Goal: Information Seeking & Learning: Learn about a topic

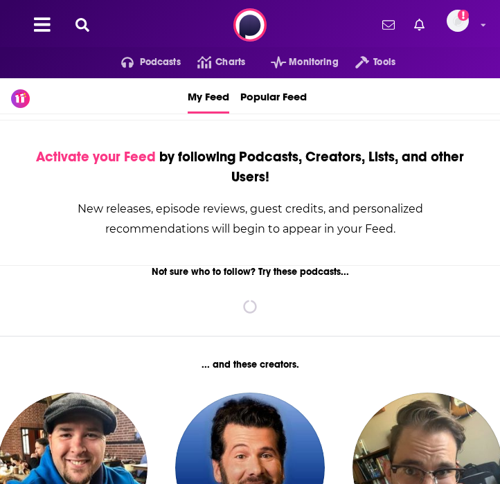
click at [81, 26] on icon at bounding box center [82, 25] width 14 height 14
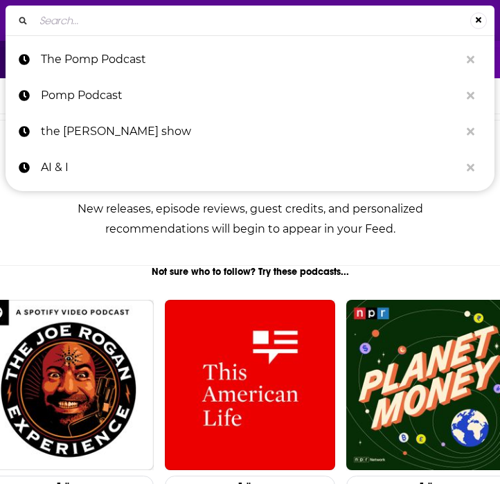
click at [96, 22] on input "Search..." at bounding box center [252, 21] width 436 height 22
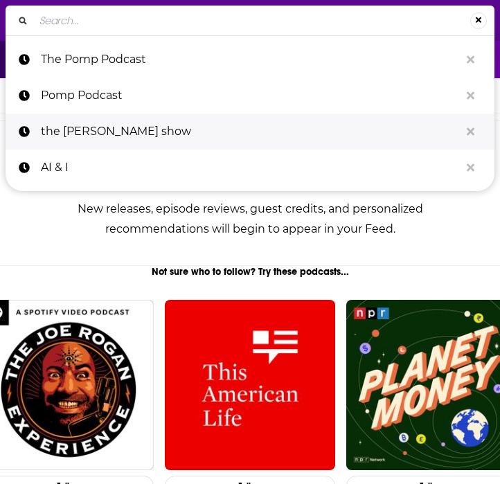
click at [118, 120] on p "the megyn kelly show" at bounding box center [250, 132] width 419 height 36
type input "the megyn kelly show"
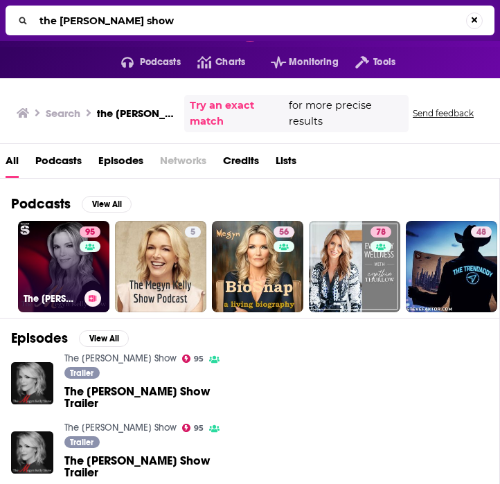
click at [65, 274] on link "95 The Megyn Kelly Show" at bounding box center [63, 266] width 91 height 91
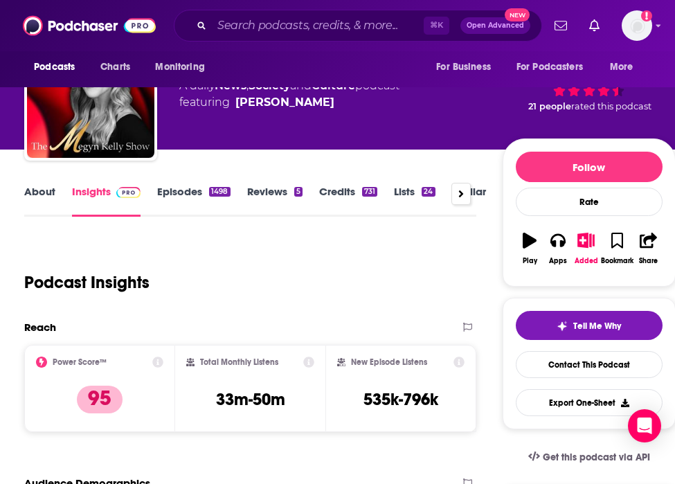
scroll to position [66, 0]
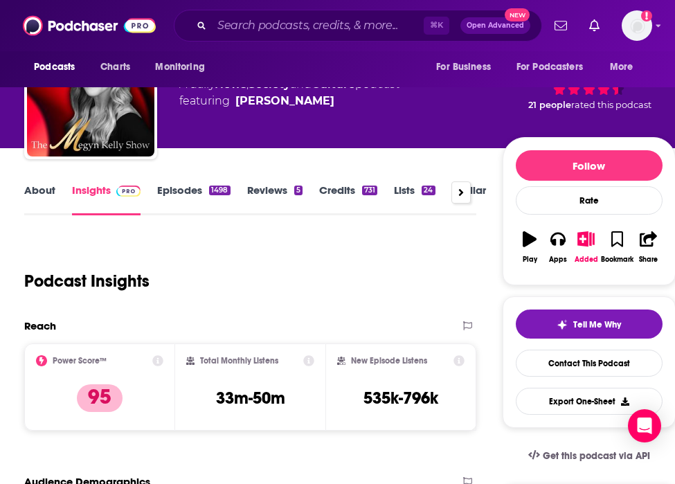
click at [339, 187] on link "Credits 731" at bounding box center [348, 199] width 58 height 32
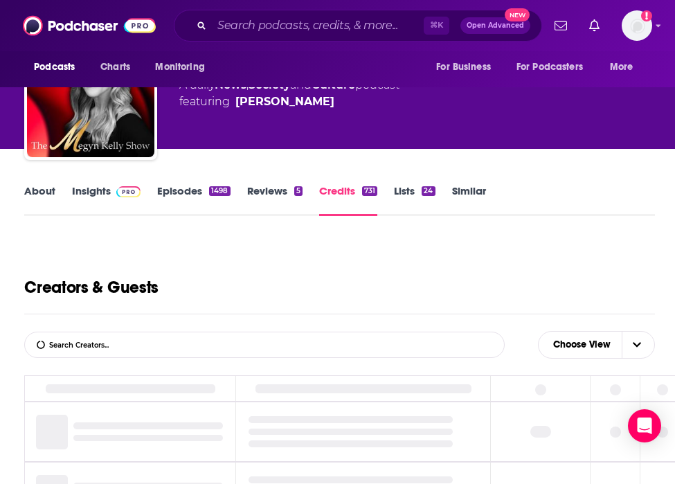
scroll to position [279, 0]
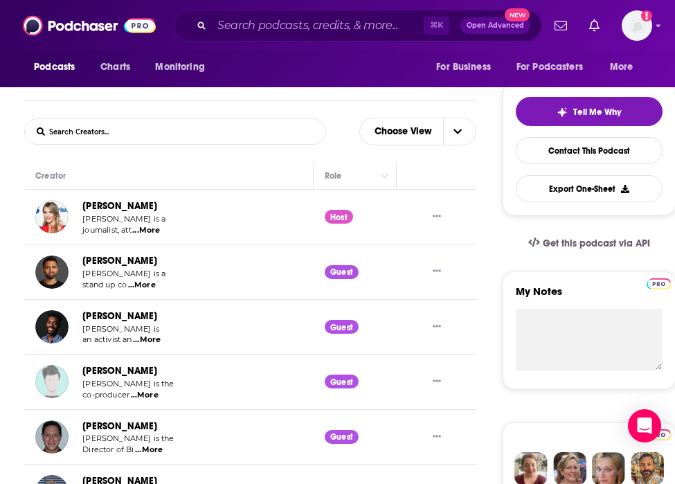
click at [195, 123] on form "List Search Input Search Creators..." at bounding box center [175, 131] width 302 height 26
click at [178, 129] on form "List Search Input Search Creators..." at bounding box center [175, 131] width 302 height 26
click at [90, 131] on input "List Search Input" at bounding box center [97, 131] width 145 height 25
type input "na"
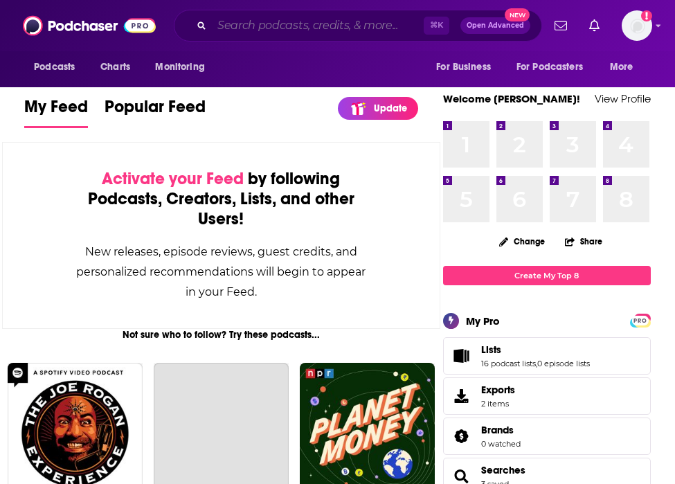
click at [307, 28] on input "Search podcasts, credits, & more..." at bounding box center [318, 26] width 212 height 22
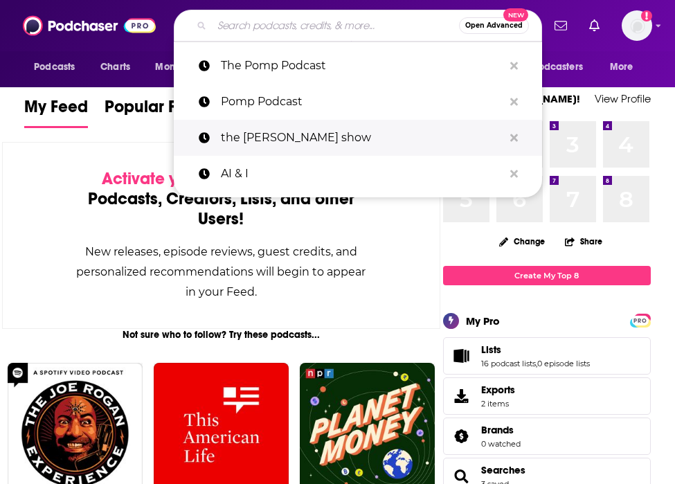
click at [309, 141] on p "the [PERSON_NAME] show" at bounding box center [362, 138] width 283 height 36
type input "the [PERSON_NAME] show"
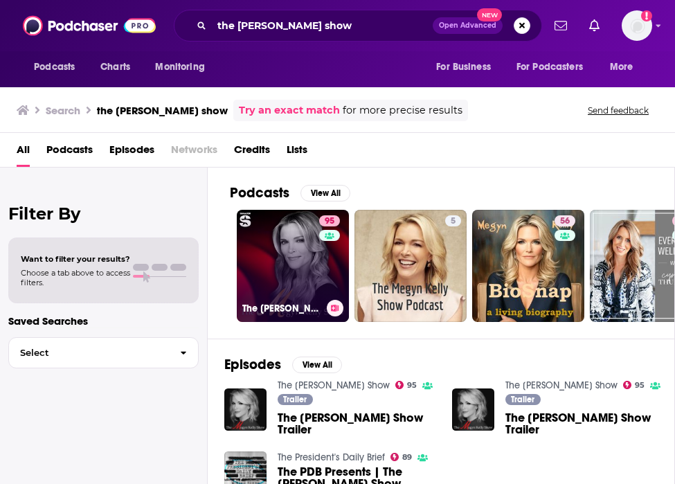
click at [301, 258] on link "95 The Megyn Kelly Show" at bounding box center [293, 266] width 112 height 112
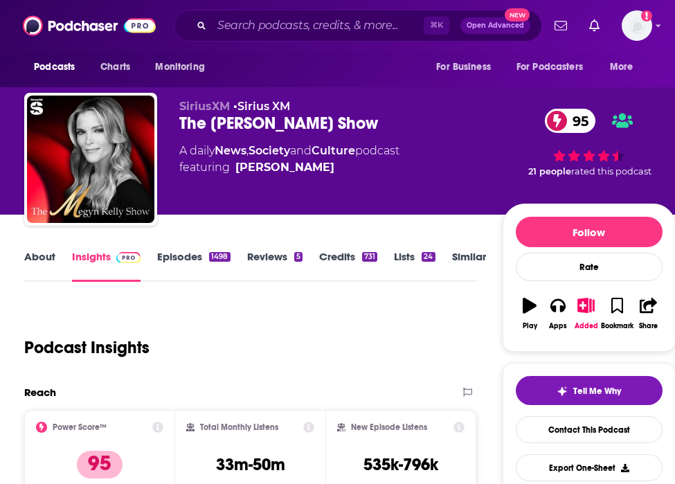
click at [188, 253] on link "Episodes 1498" at bounding box center [193, 266] width 73 height 32
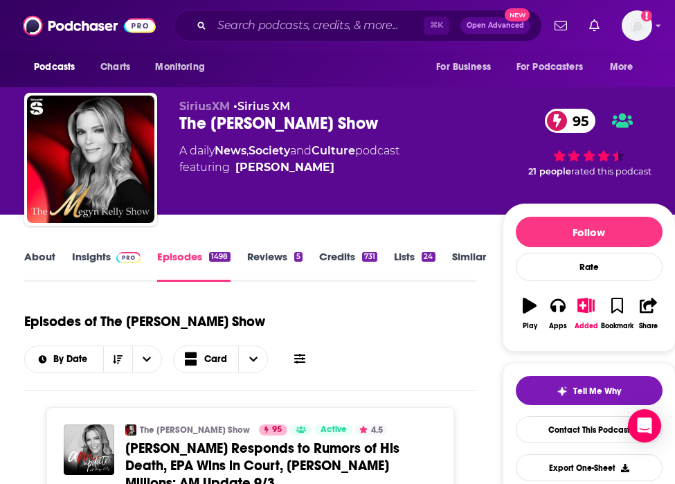
click at [332, 248] on div "About Insights Episodes 1498 Reviews 5 Credits 731 Lists 24 Similar" at bounding box center [250, 265] width 452 height 34
click at [335, 257] on link "Credits 731" at bounding box center [348, 266] width 58 height 32
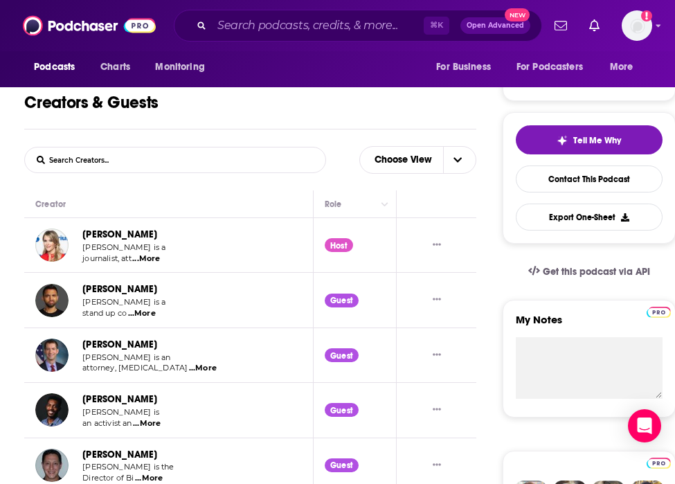
scroll to position [253, 0]
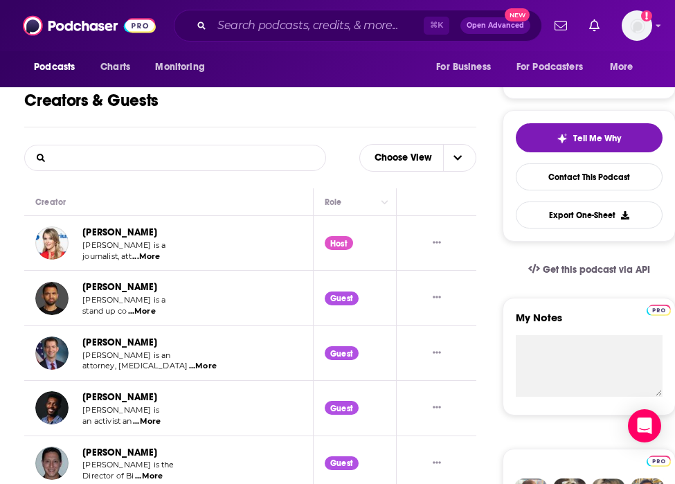
click at [147, 151] on input "List Search Input" at bounding box center [97, 157] width 145 height 25
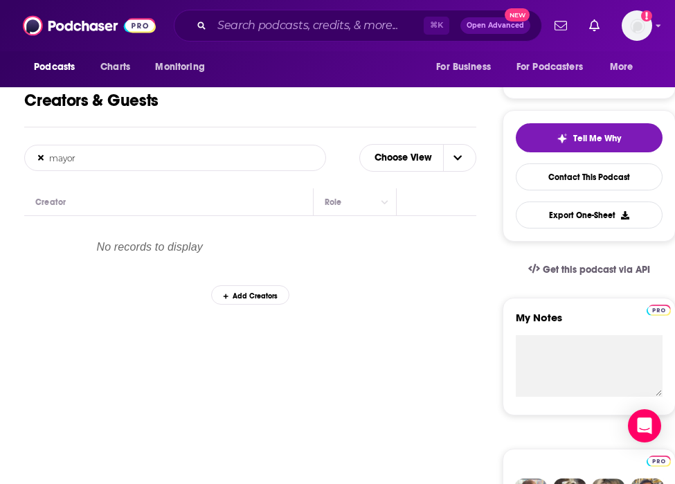
drag, startPoint x: 120, startPoint y: 154, endPoint x: 35, endPoint y: 154, distance: 85.9
click at [35, 154] on input "mayor" at bounding box center [97, 157] width 145 height 25
type input "g"
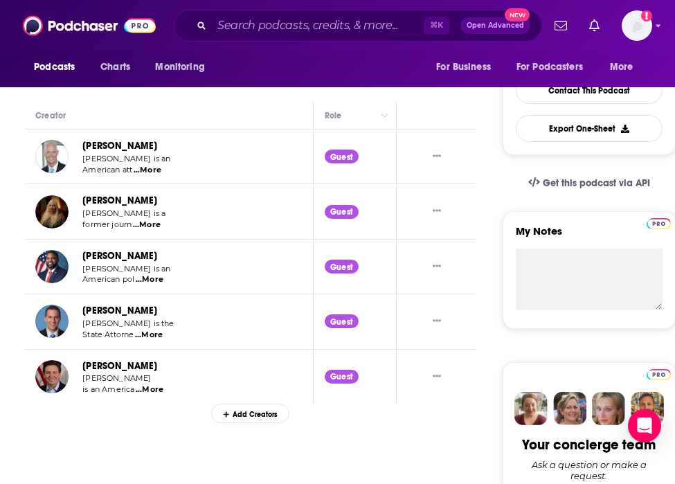
scroll to position [343, 0]
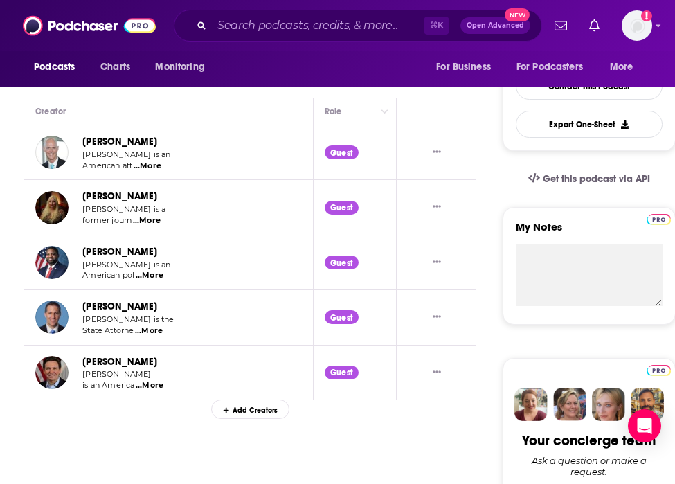
type input "florida"
click at [440, 368] on button "Show More Button" at bounding box center [436, 372] width 19 height 15
click at [245, 260] on td "Byron Donalds Byron Donalds is an American pol ...More" at bounding box center [168, 262] width 289 height 55
click at [437, 153] on icon "Show More Button" at bounding box center [437, 151] width 8 height 8
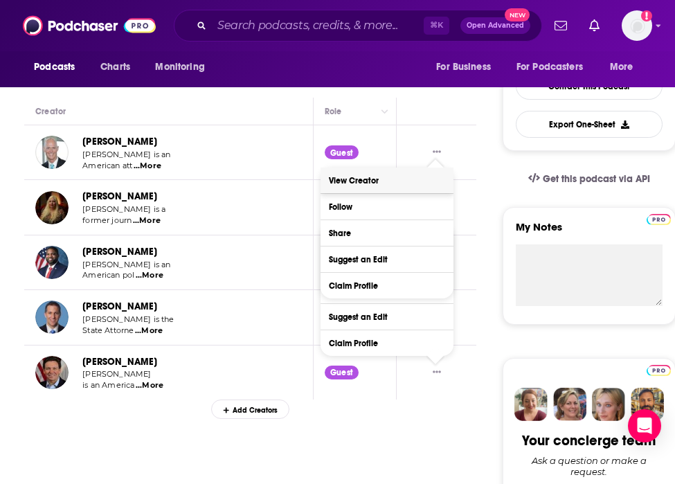
click at [411, 177] on link "View Creator" at bounding box center [387, 181] width 133 height 26
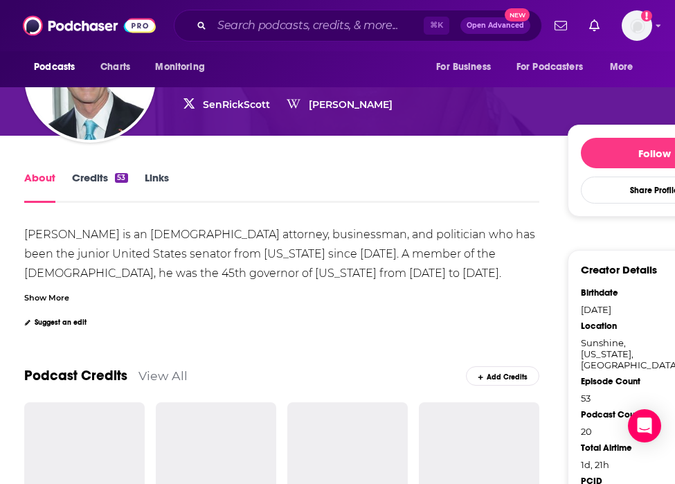
scroll to position [169, 0]
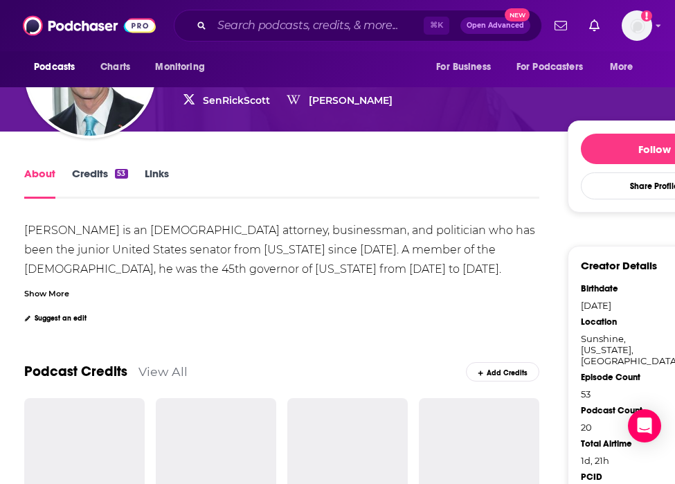
click at [99, 172] on link "Credits 53" at bounding box center [99, 183] width 55 height 32
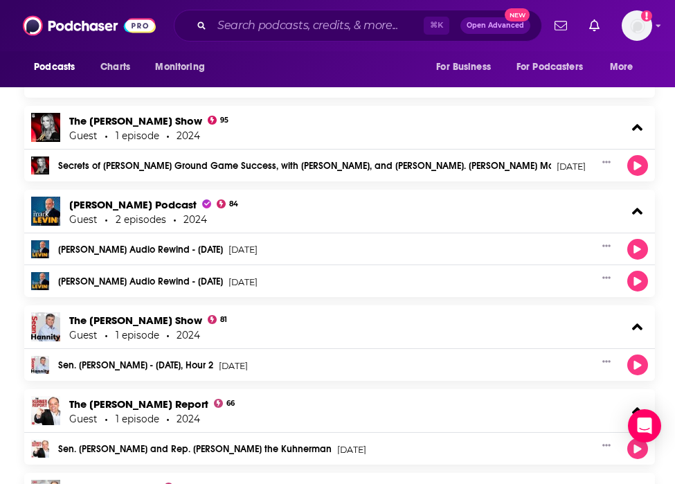
scroll to position [1722, 0]
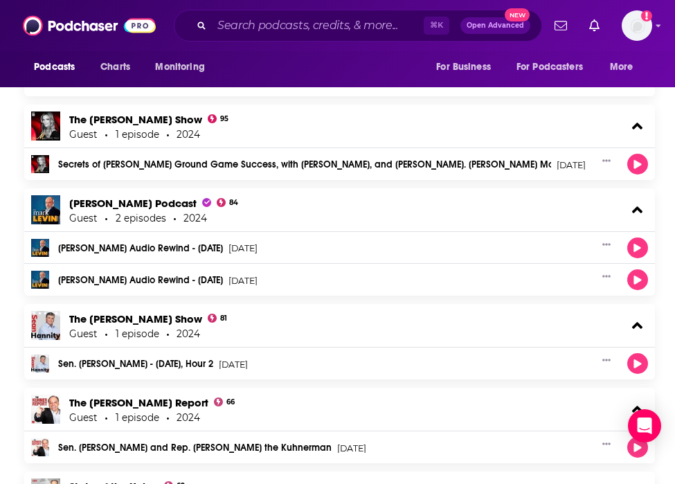
click at [234, 160] on link "Secrets of Trump's Ground Game Success, with Ashley Hayek, and Sen. Rick Scott …" at bounding box center [304, 165] width 493 height 10
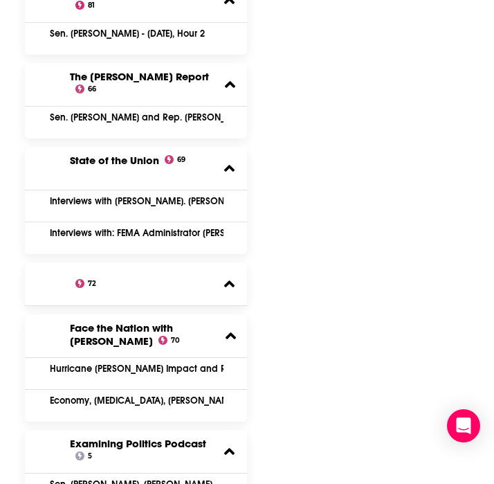
scroll to position [0, 0]
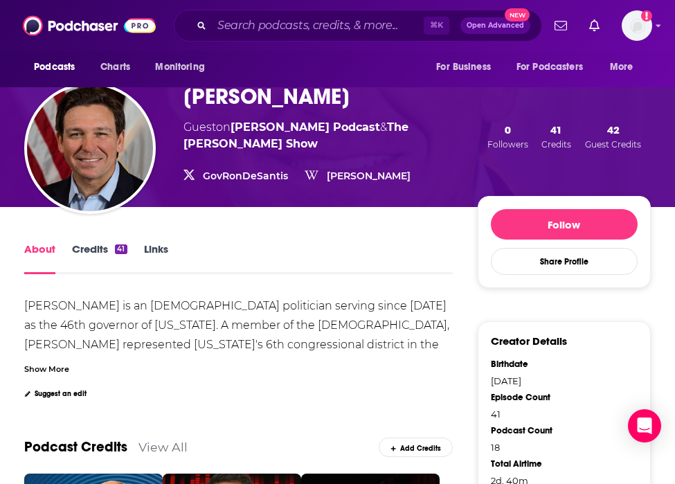
scroll to position [99, 0]
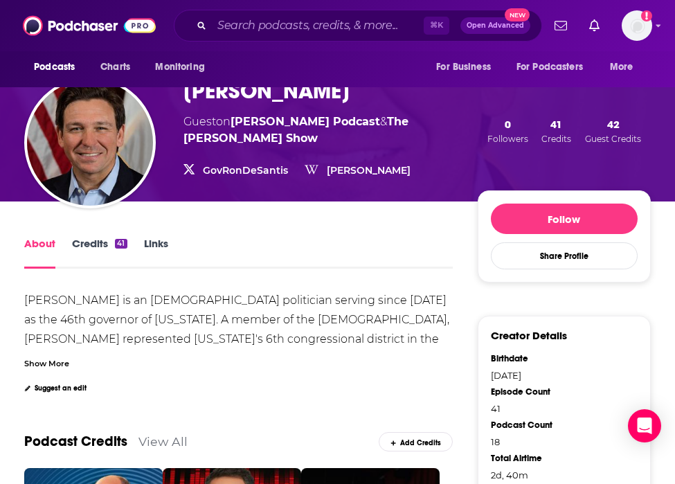
click at [105, 245] on link "Credits 41" at bounding box center [99, 253] width 55 height 32
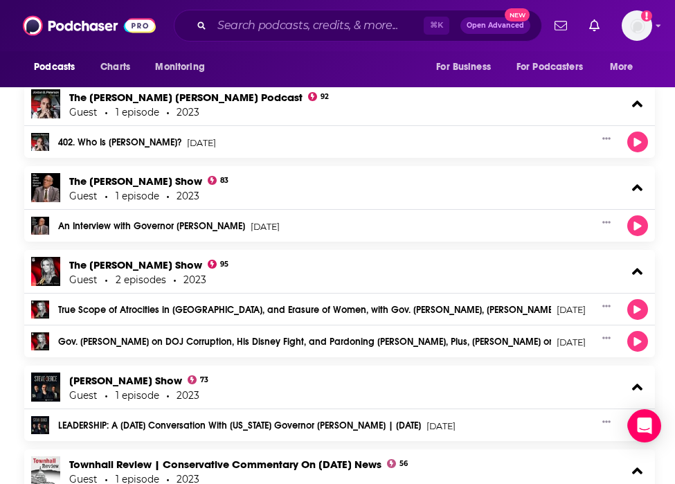
scroll to position [1988, 0]
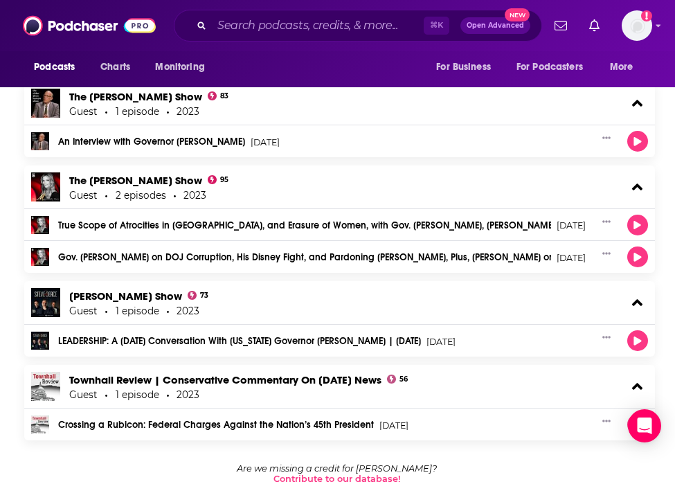
click at [257, 253] on link "Gov. [PERSON_NAME] on DOJ Corruption, His Disney Fight, and Pardoning [PERSON_N…" at bounding box center [304, 258] width 493 height 10
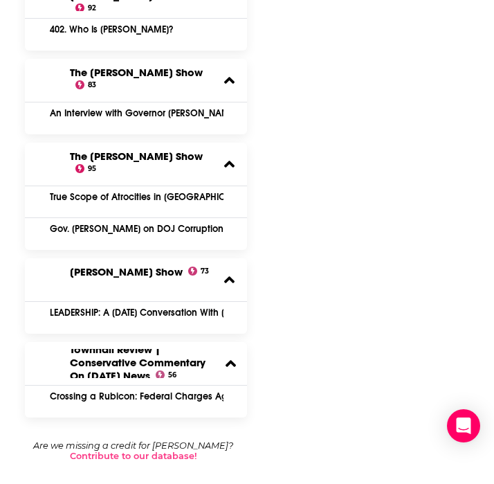
scroll to position [0, 0]
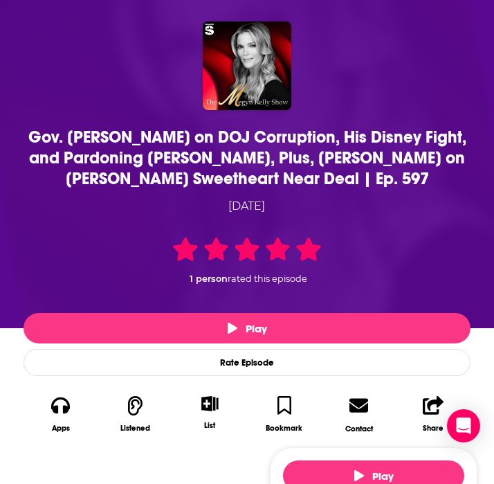
scroll to position [46, 0]
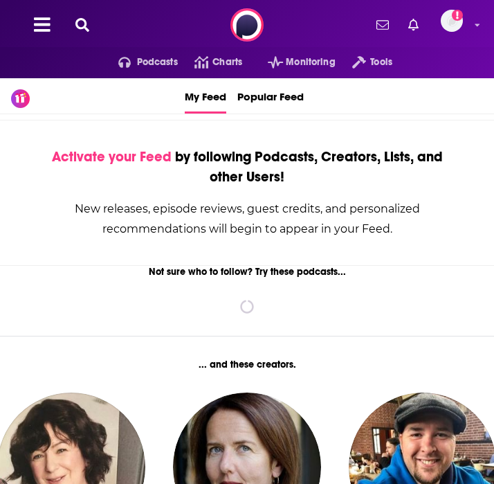
click at [80, 23] on icon at bounding box center [82, 25] width 14 height 14
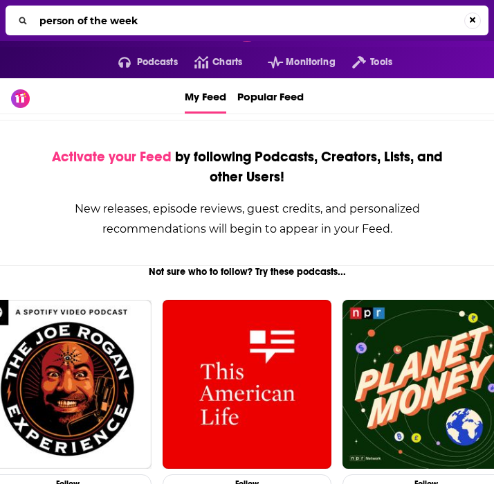
type input "person of the week"
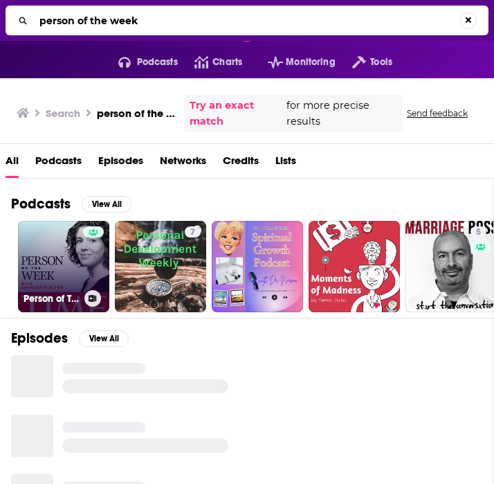
click at [65, 256] on link "Person of The Week" at bounding box center [63, 266] width 91 height 91
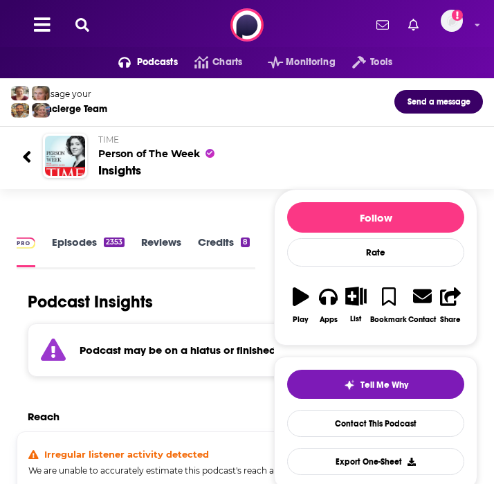
click at [104, 242] on div "2353" at bounding box center [114, 243] width 21 height 10
